Goal: Task Accomplishment & Management: Contribute content

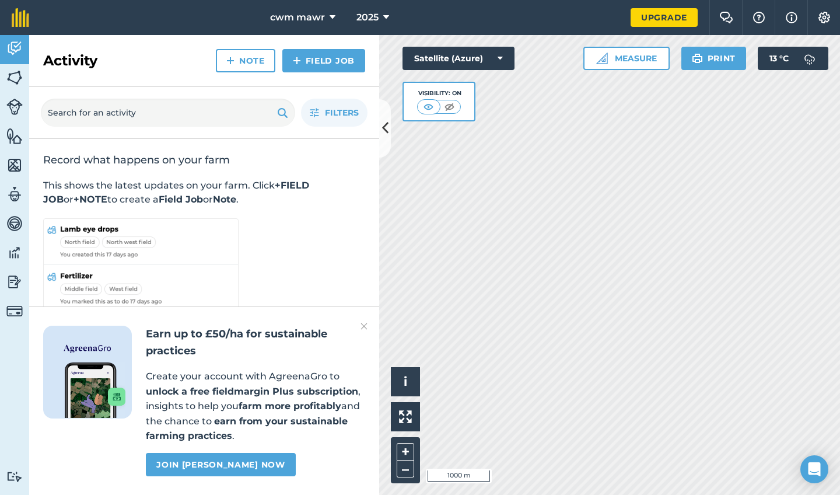
click at [385, 147] on button at bounding box center [385, 128] width 12 height 58
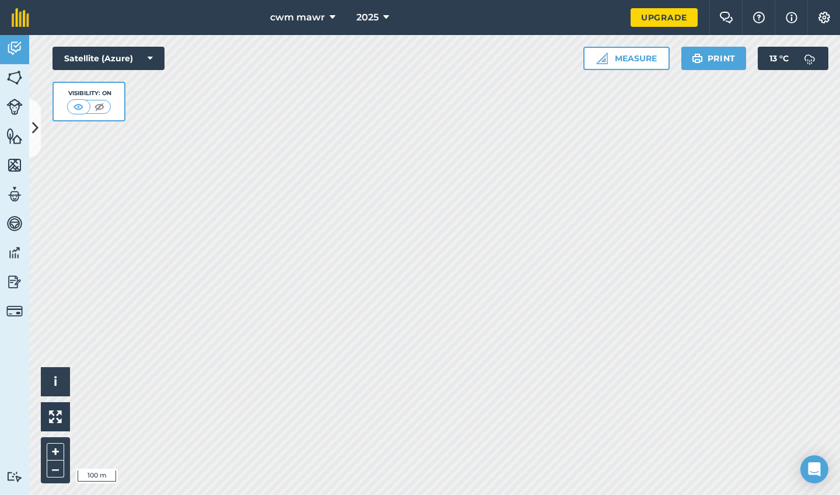
click at [331, 14] on icon at bounding box center [333, 18] width 6 height 14
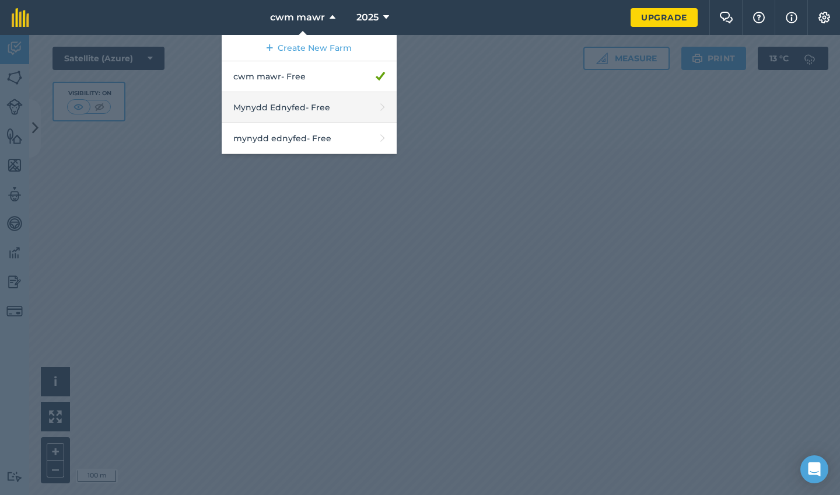
click at [315, 104] on link "Mynydd Ednyfed - Free" at bounding box center [309, 107] width 175 height 31
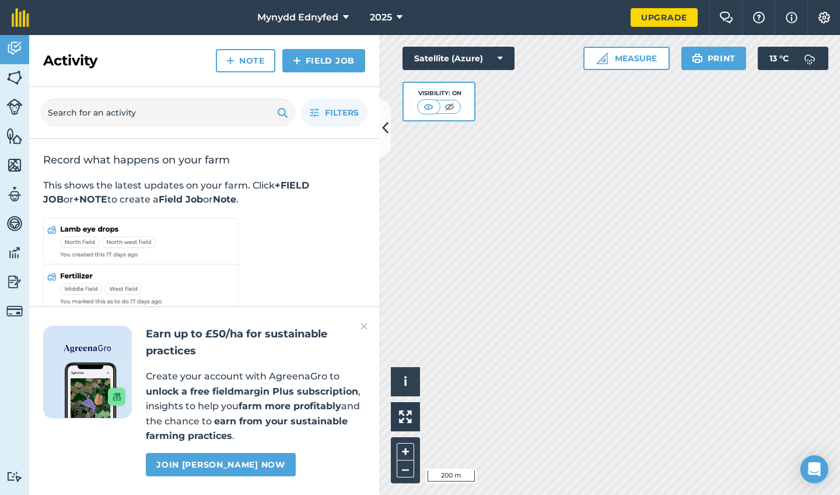
click at [304, 17] on span "Mynydd Ednyfed" at bounding box center [297, 18] width 81 height 14
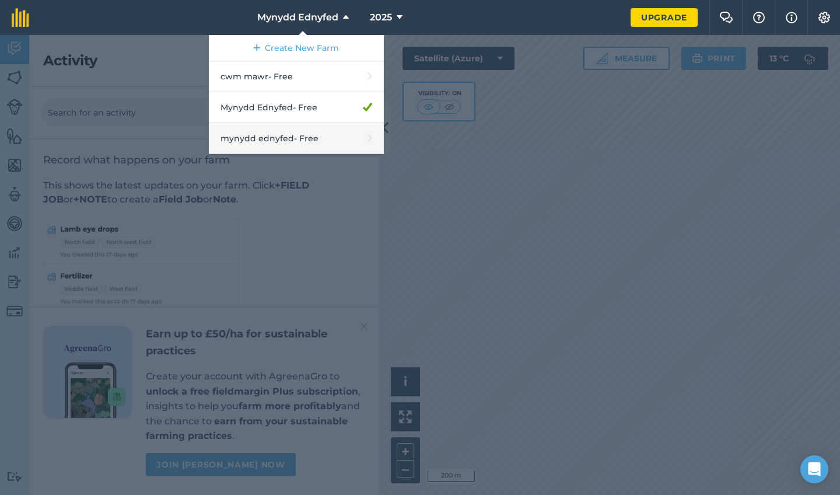
click at [286, 141] on link "mynydd ednyfed - Free" at bounding box center [296, 138] width 175 height 31
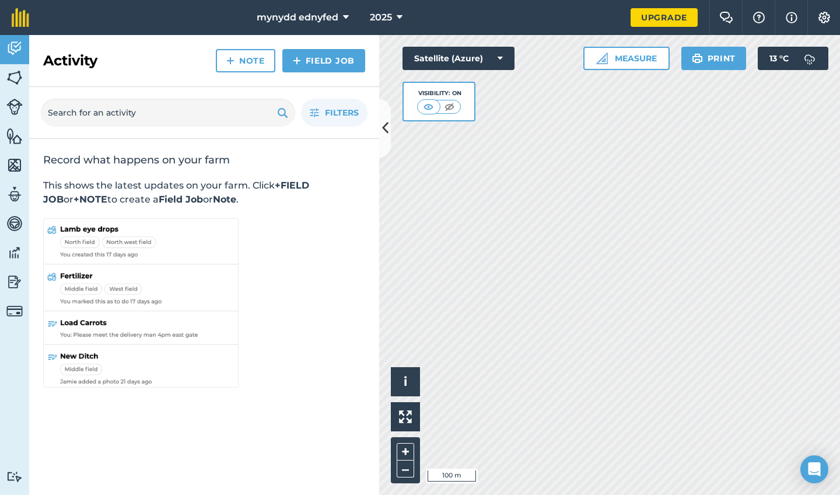
click at [388, 144] on button at bounding box center [385, 128] width 12 height 58
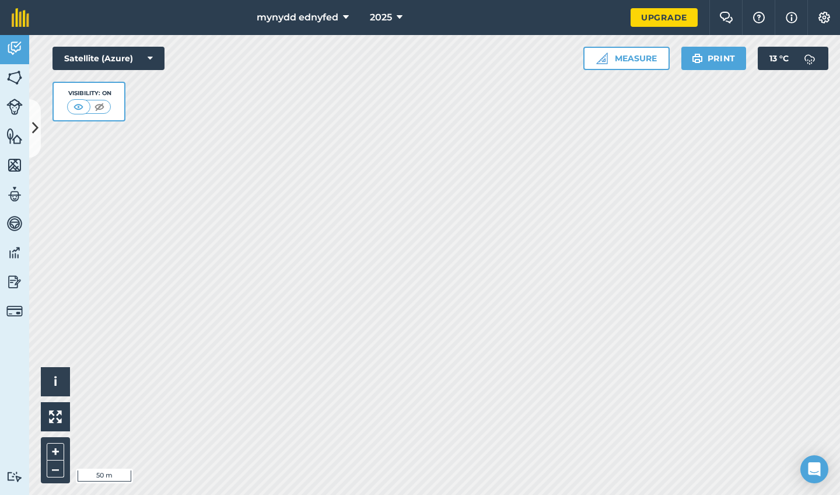
click at [32, 135] on icon at bounding box center [35, 128] width 6 height 20
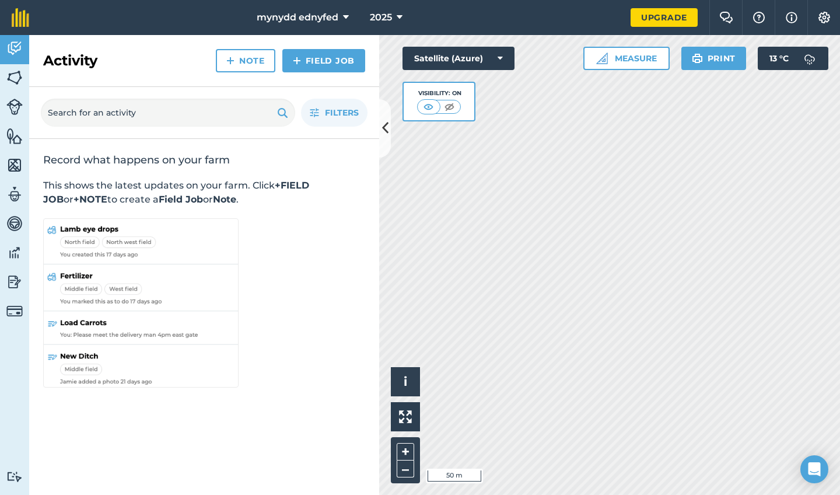
click at [9, 138] on img at bounding box center [14, 136] width 16 height 18
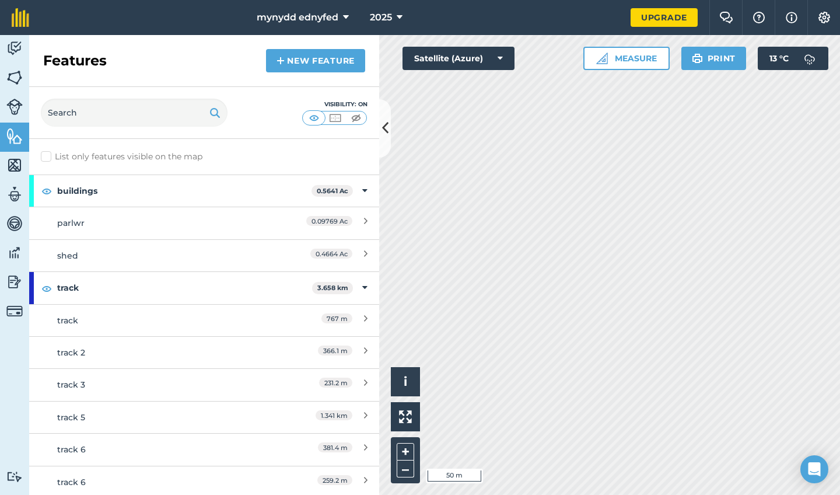
click at [348, 60] on link "New feature" at bounding box center [315, 60] width 99 height 23
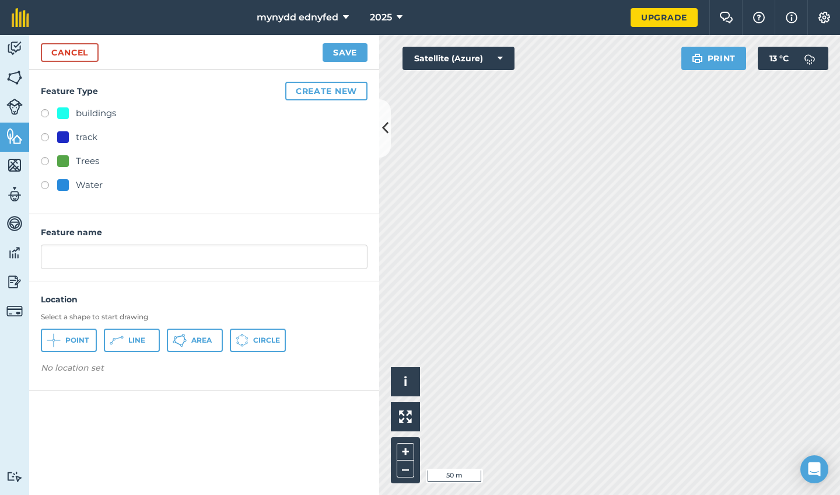
click at [337, 87] on button "Create new" at bounding box center [326, 91] width 82 height 19
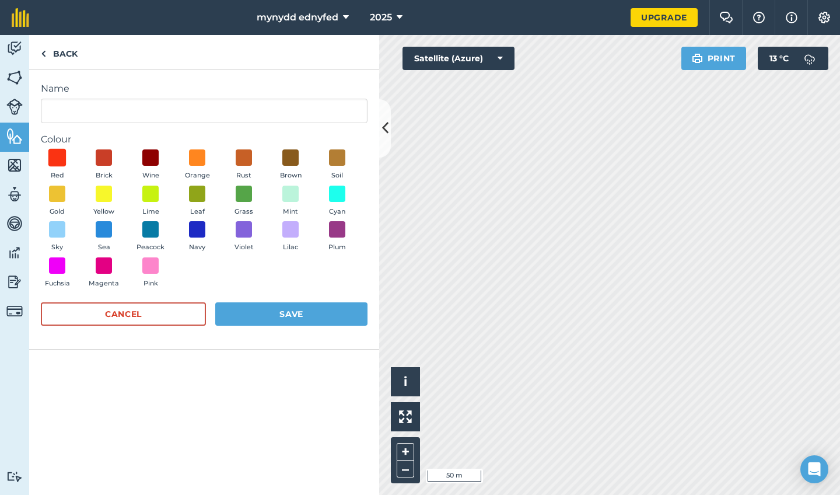
click at [59, 156] on span at bounding box center [57, 158] width 18 height 18
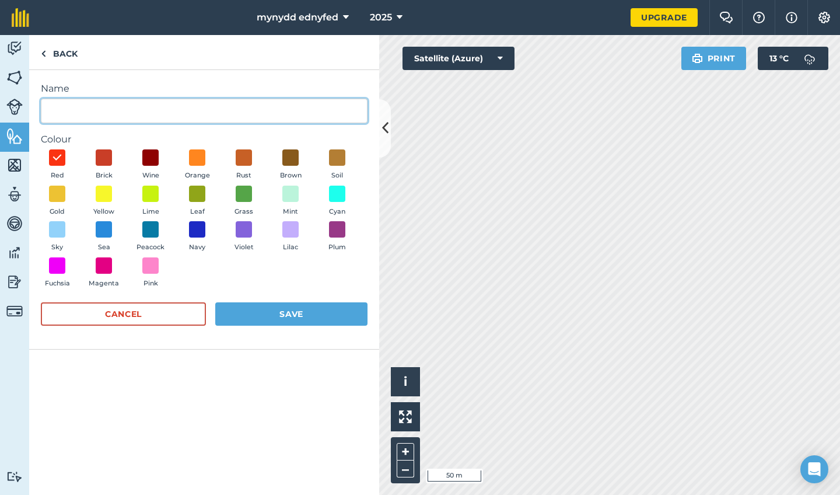
click at [103, 112] on input "Name" at bounding box center [204, 111] width 327 height 25
type input "ffens"
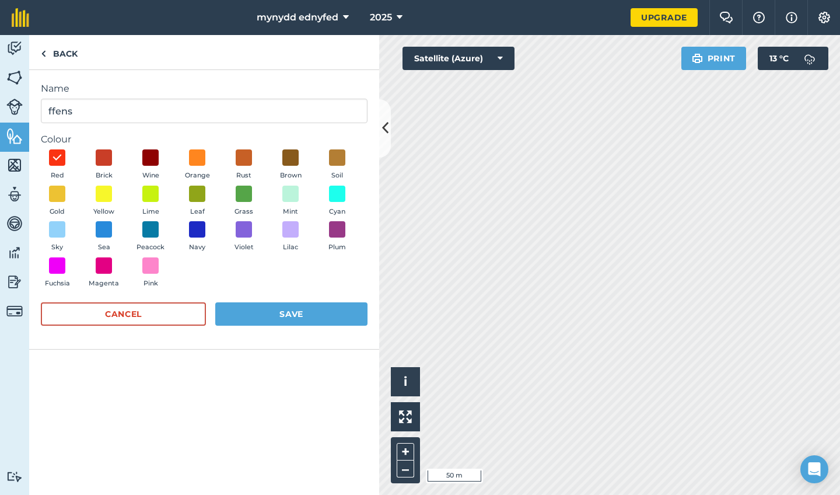
click at [257, 312] on button "Save" at bounding box center [291, 313] width 152 height 23
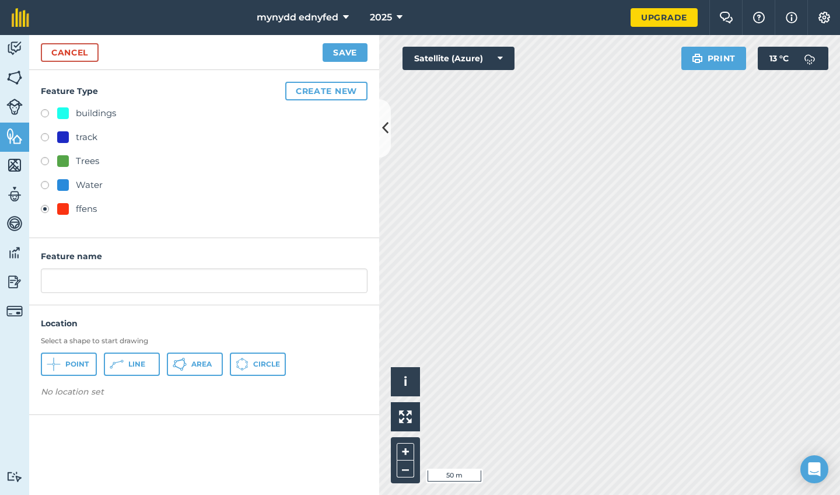
click at [128, 371] on button "Line" at bounding box center [132, 364] width 56 height 23
click at [382, 128] on icon at bounding box center [385, 128] width 6 height 20
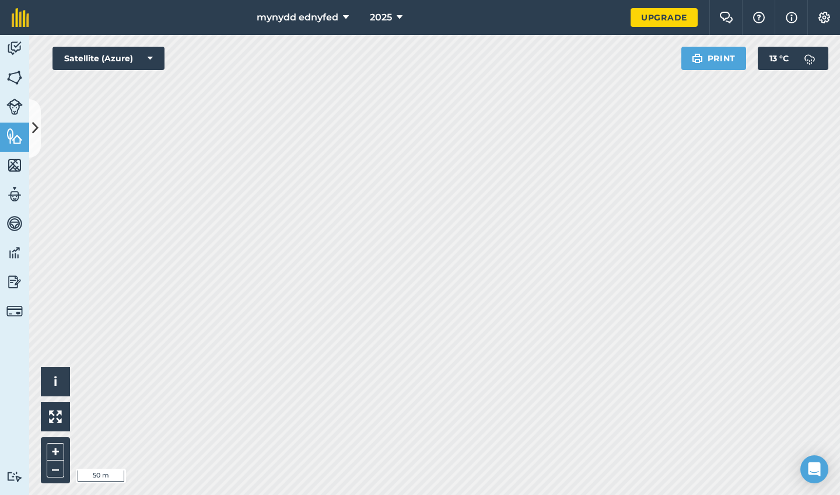
click at [39, 120] on button at bounding box center [35, 128] width 12 height 58
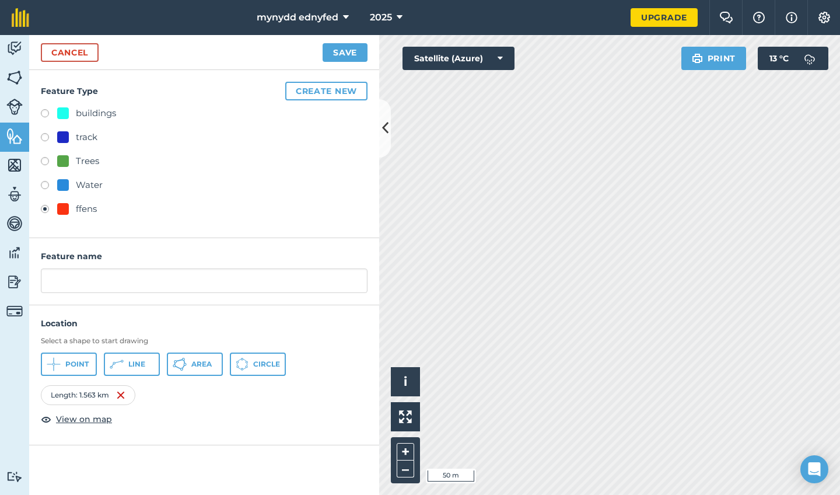
click at [334, 53] on button "Save" at bounding box center [345, 52] width 45 height 19
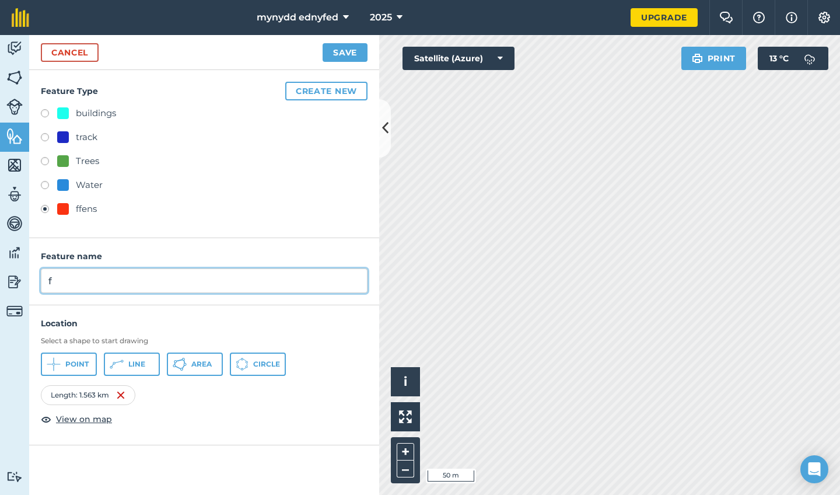
type input "f"
click at [344, 54] on button "Save" at bounding box center [345, 52] width 45 height 19
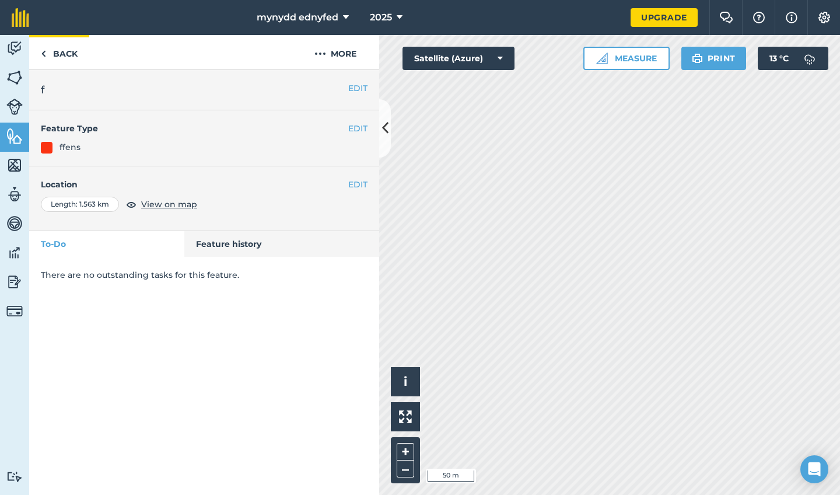
click at [60, 52] on link "Back" at bounding box center [59, 52] width 60 height 34
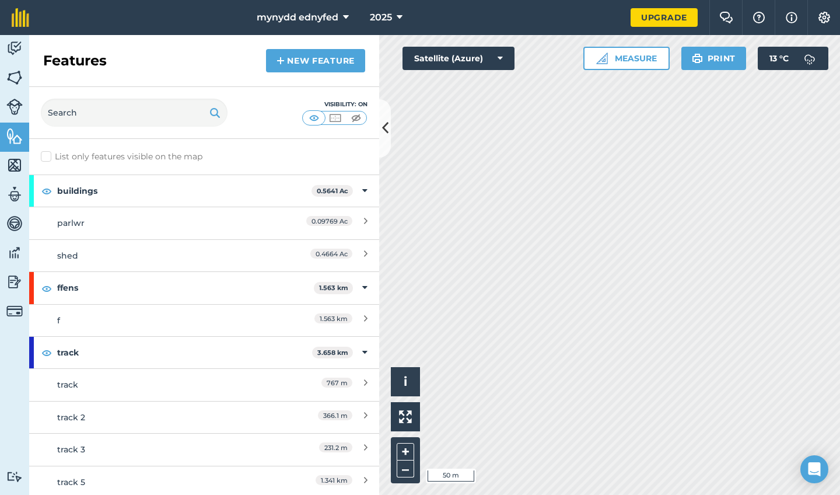
click at [312, 71] on link "New feature" at bounding box center [315, 60] width 99 height 23
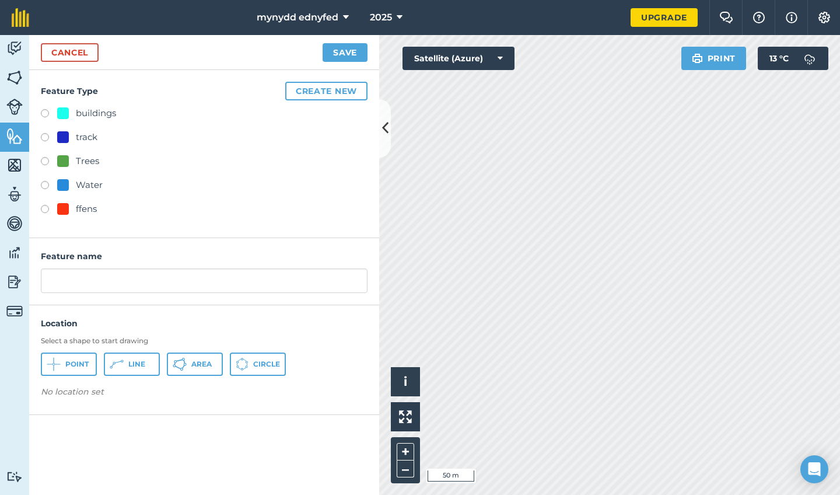
click at [100, 214] on div "ffens" at bounding box center [204, 210] width 327 height 17
click at [75, 208] on div "ffens" at bounding box center [77, 209] width 40 height 14
radio input "true"
type input "ffens"
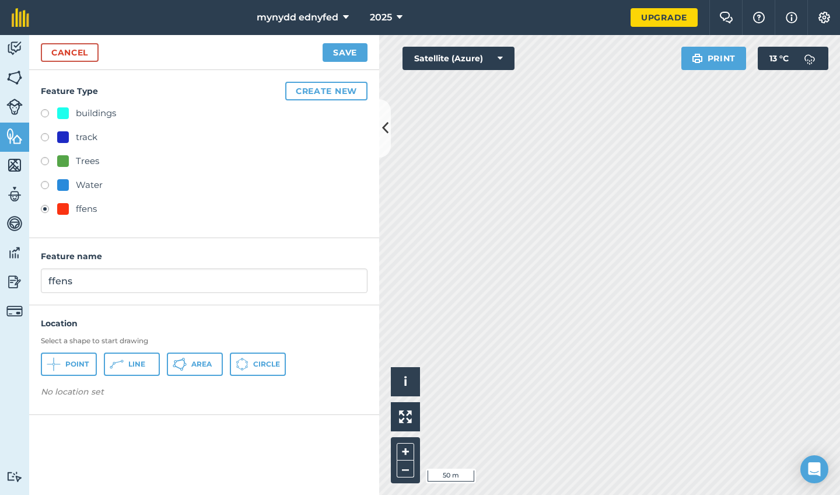
click at [117, 368] on icon at bounding box center [117, 364] width 14 height 14
click at [146, 361] on button "Line" at bounding box center [132, 364] width 56 height 23
click at [388, 125] on icon at bounding box center [385, 128] width 6 height 20
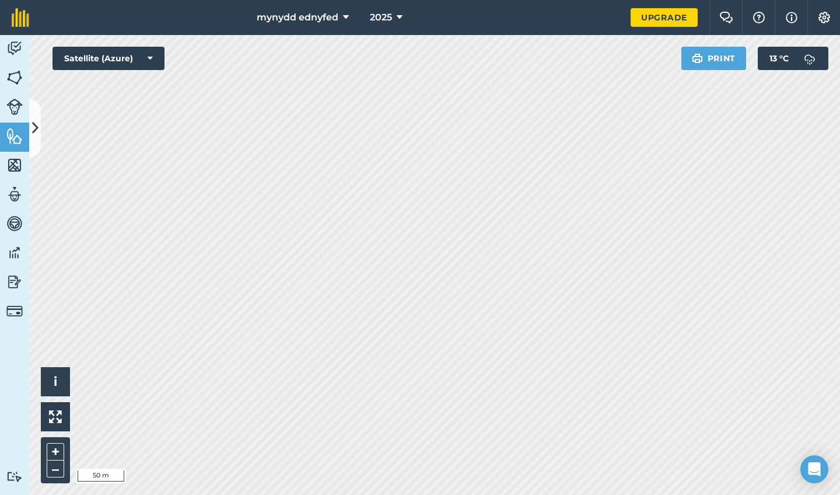
click at [36, 128] on icon at bounding box center [35, 128] width 6 height 20
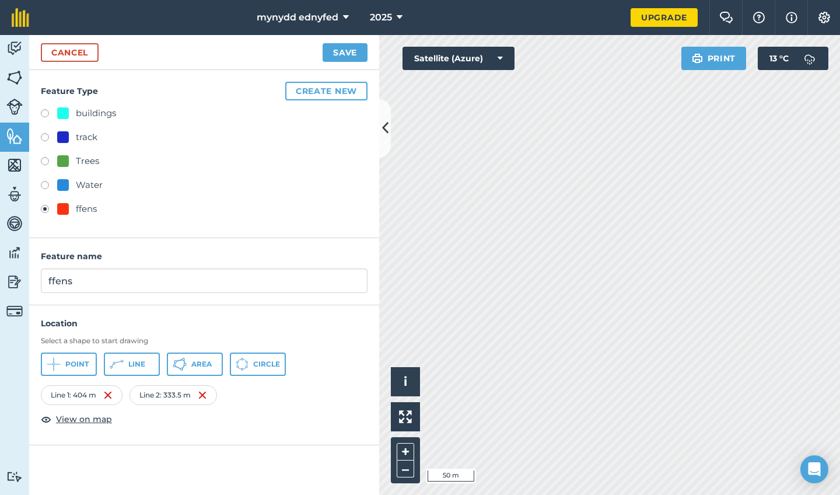
click at [132, 361] on span "Line" at bounding box center [136, 364] width 17 height 9
click at [387, 125] on icon at bounding box center [385, 128] width 6 height 20
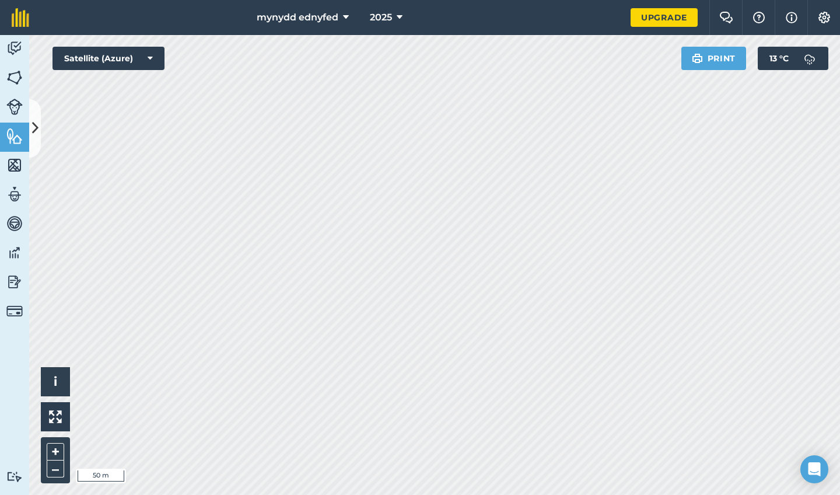
click at [37, 129] on icon at bounding box center [35, 128] width 6 height 20
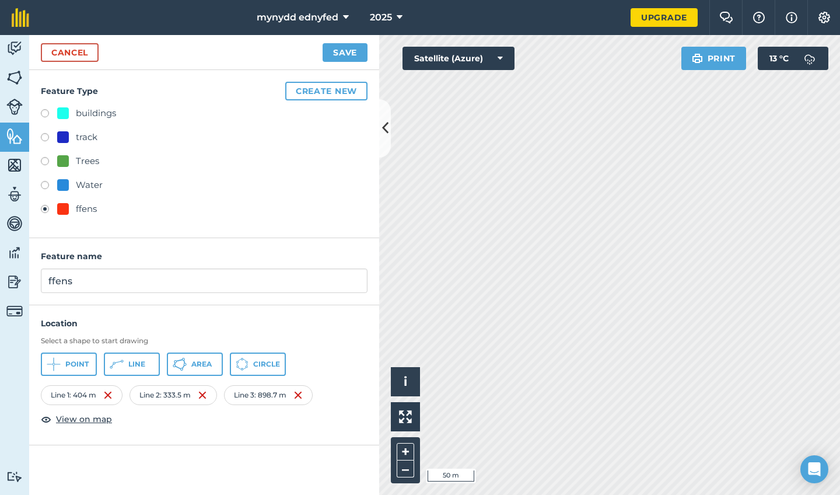
click at [139, 371] on button "Line" at bounding box center [132, 364] width 56 height 23
click at [134, 370] on button "Line" at bounding box center [132, 364] width 56 height 23
click at [125, 360] on button "Line" at bounding box center [132, 364] width 56 height 23
click at [329, 49] on button "Save" at bounding box center [345, 52] width 45 height 19
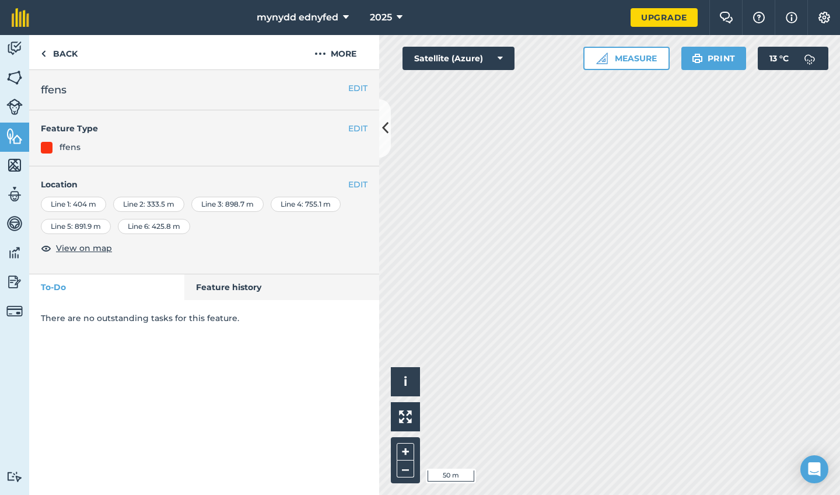
click at [382, 137] on icon at bounding box center [385, 128] width 6 height 20
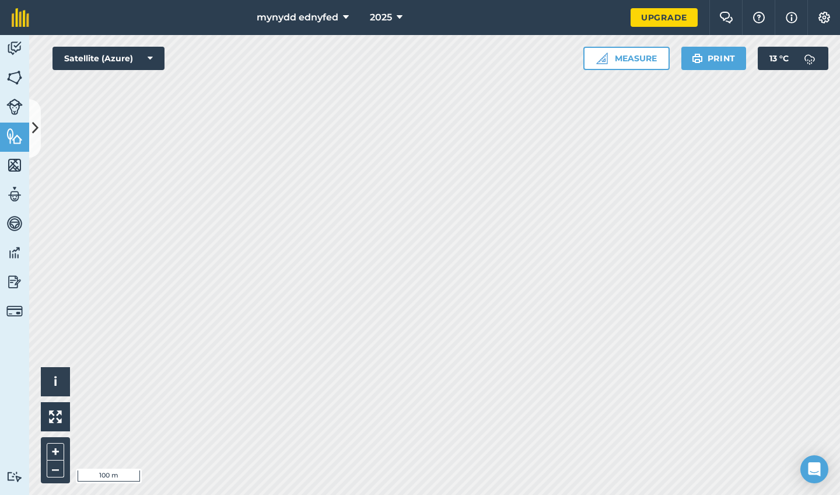
click at [121, 198] on div "Click to start drawing i © 2025 TomTom, Microsoft 100 m + – Satellite (Azure) M…" at bounding box center [434, 265] width 811 height 460
